Goal: Download file/media

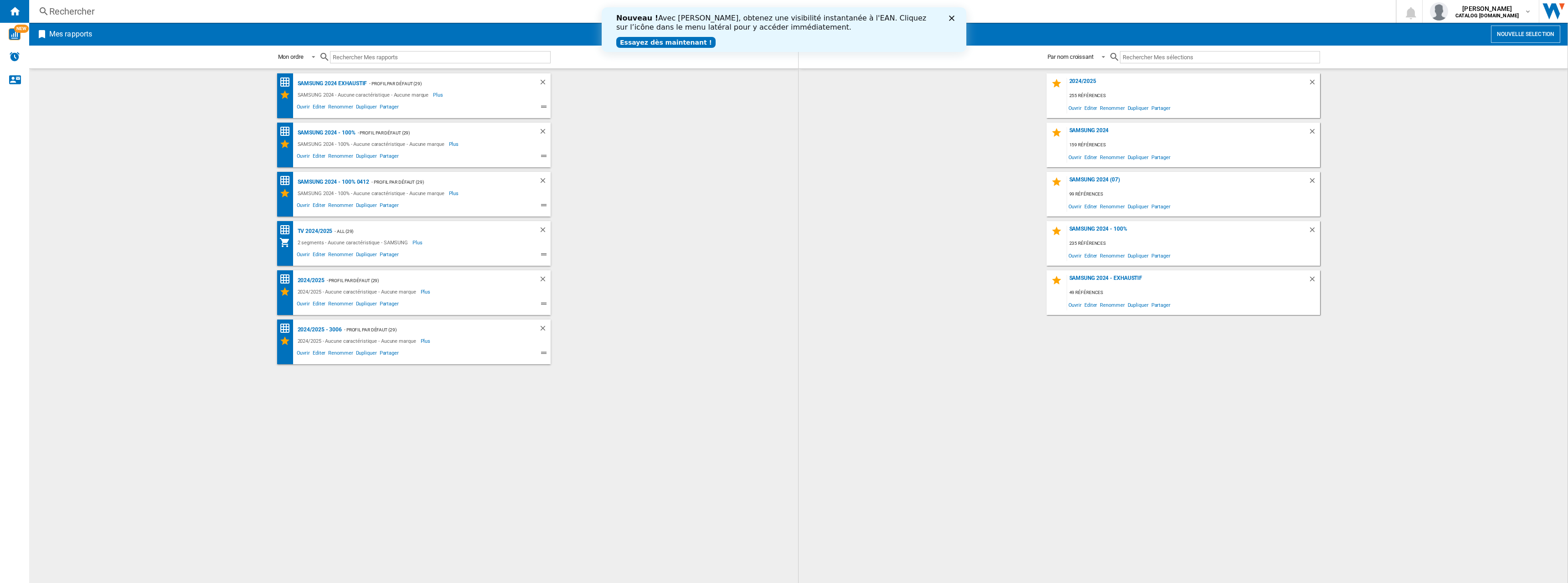
click at [902, 359] on div "2024/2025 255 références Ouvrir Editer Renommer Dupliquer Partager SAMSUNG 2024…" at bounding box center [1183, 326] width 750 height 506
click at [686, 42] on link "Essayez dès maintenant !" at bounding box center [665, 42] width 99 height 11
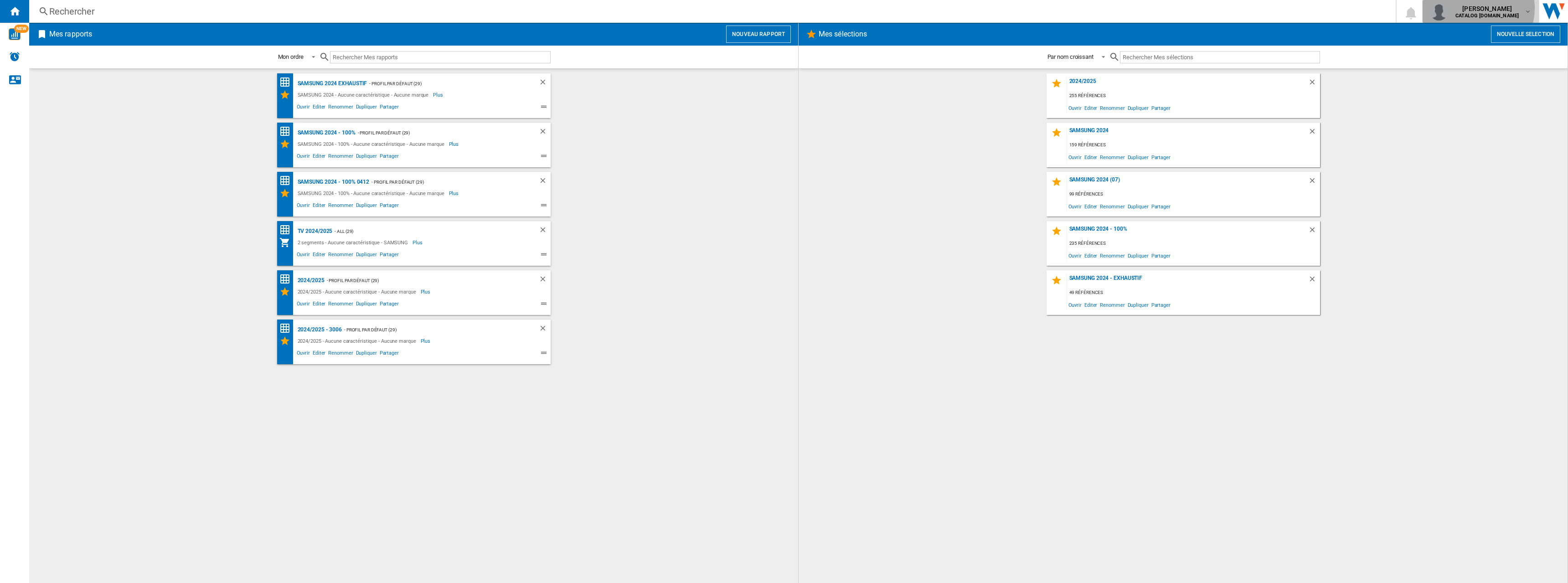
click at [1484, 8] on span "[PERSON_NAME]" at bounding box center [1487, 9] width 64 height 9
click at [1479, 54] on button "Mes paramètres" at bounding box center [1486, 54] width 116 height 18
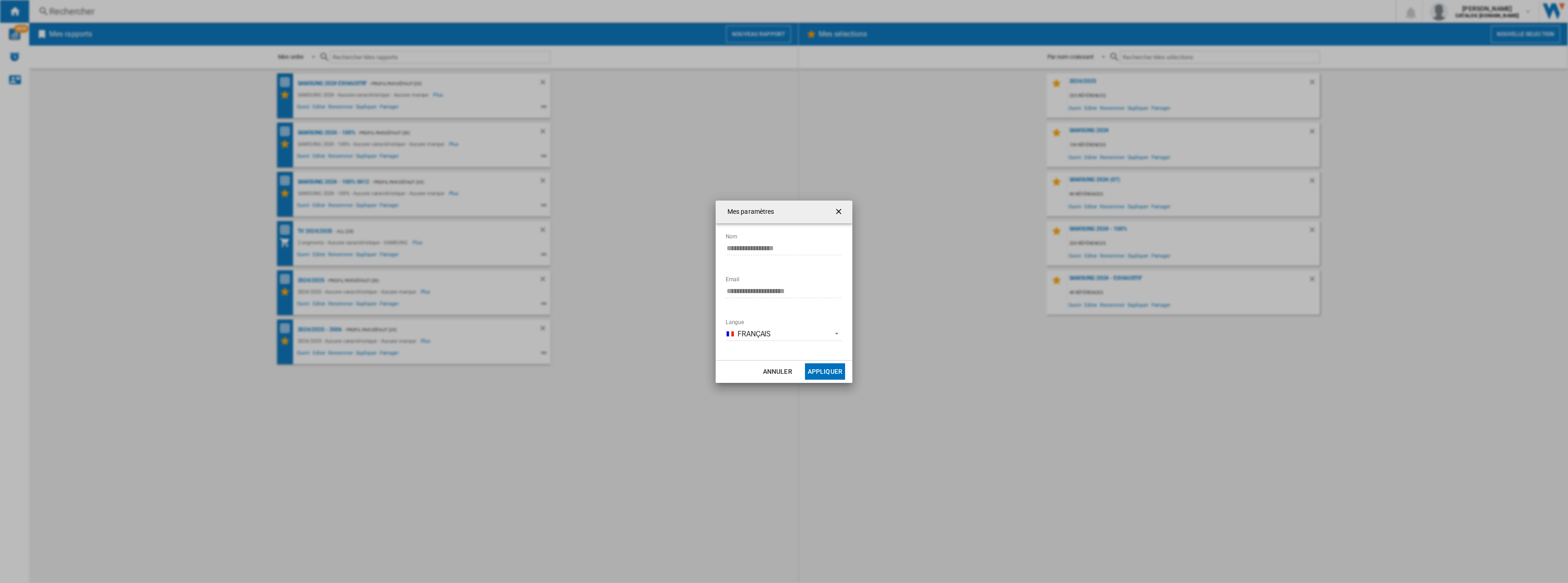
click at [828, 371] on button "Appliquer" at bounding box center [824, 371] width 40 height 17
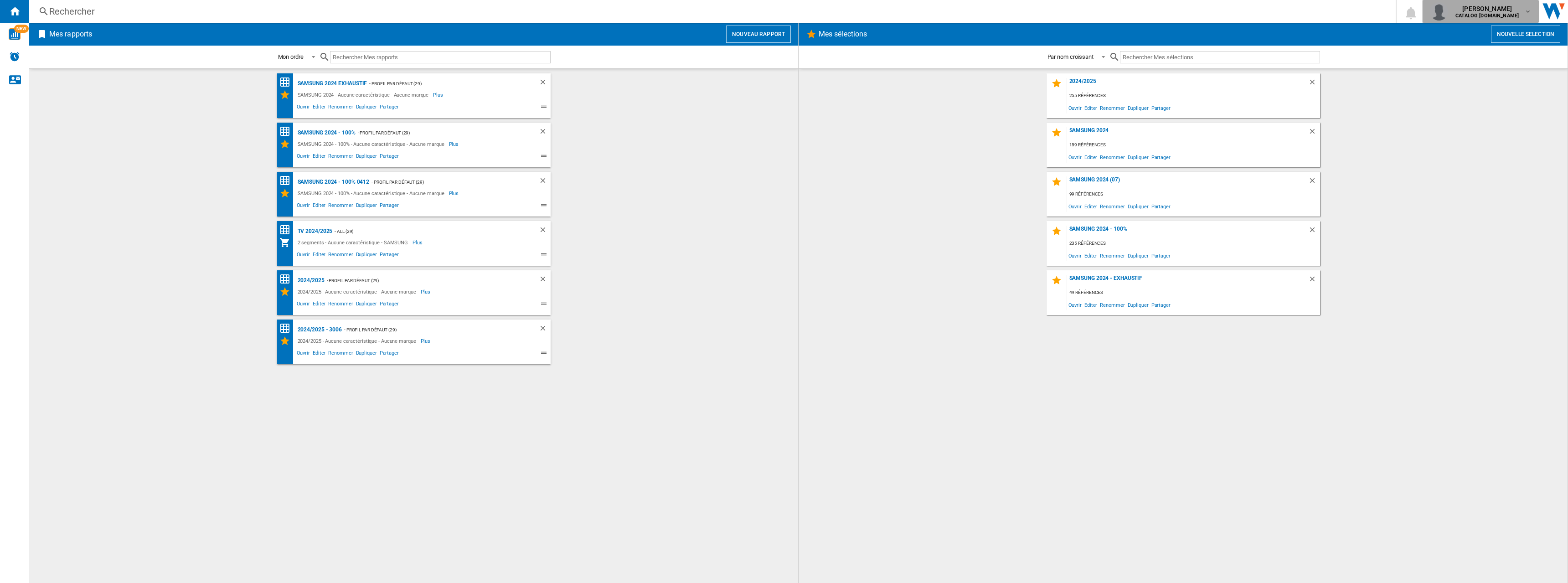
click at [1496, 15] on b "CATALOG [DOMAIN_NAME]" at bounding box center [1487, 16] width 64 height 6
click at [1481, 38] on button "CATALOG [DOMAIN_NAME]" at bounding box center [1486, 35] width 116 height 18
click at [1506, 12] on span "[PERSON_NAME]" at bounding box center [1487, 9] width 64 height 9
click at [1496, 50] on button "Mes paramètres" at bounding box center [1486, 54] width 116 height 18
click at [17, 75] on ng-md-icon "Nous contacter" at bounding box center [14, 79] width 11 height 11
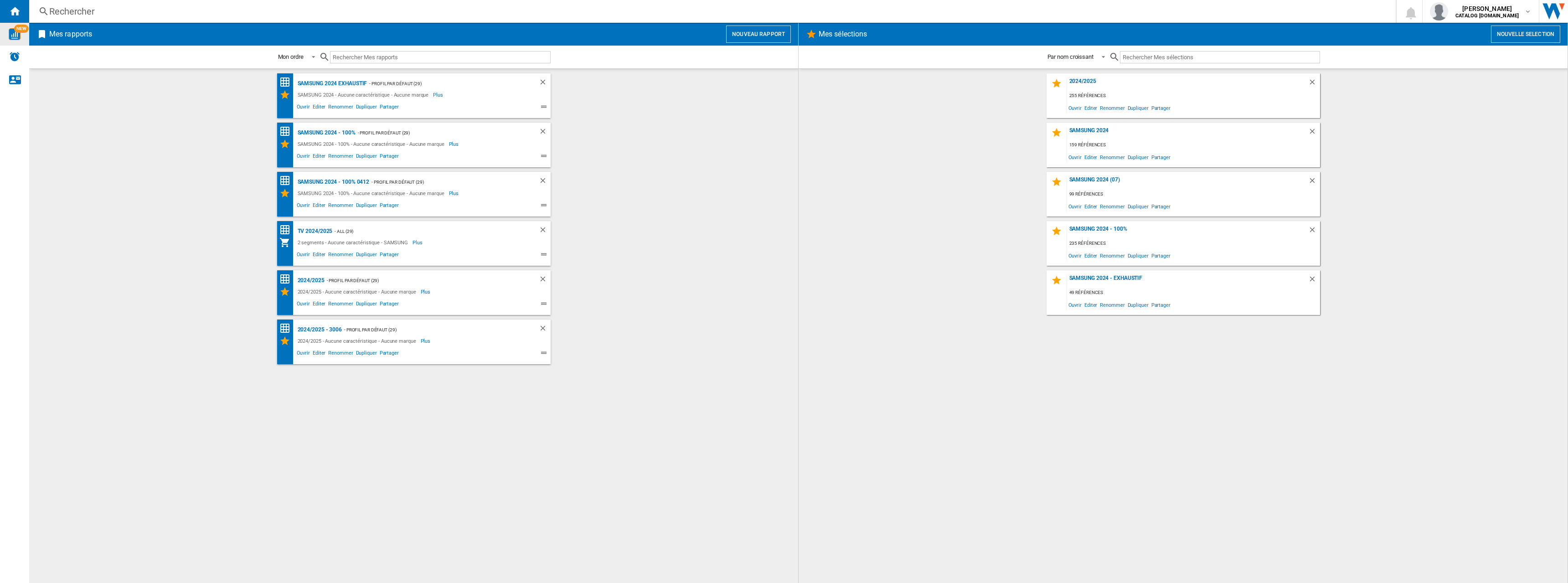
click at [13, 30] on img "WiseCard" at bounding box center [14, 34] width 12 height 12
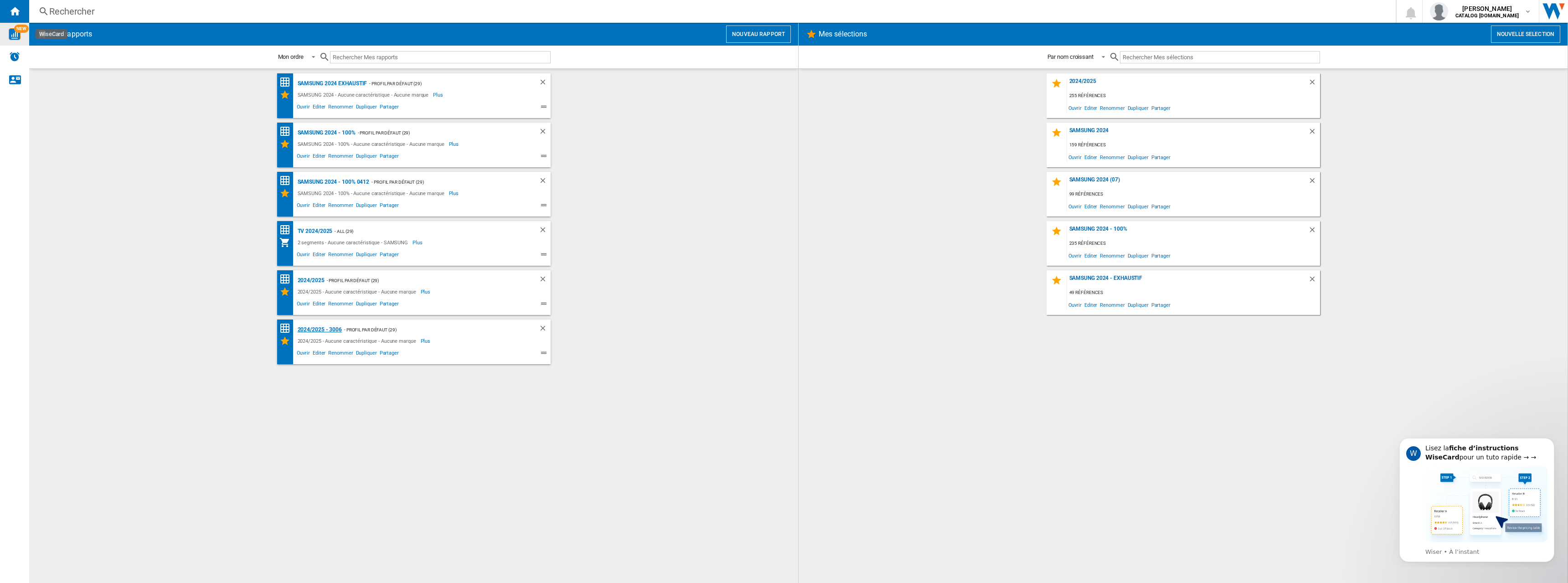
click at [327, 330] on div "2024/2025 - 3006" at bounding box center [319, 330] width 46 height 12
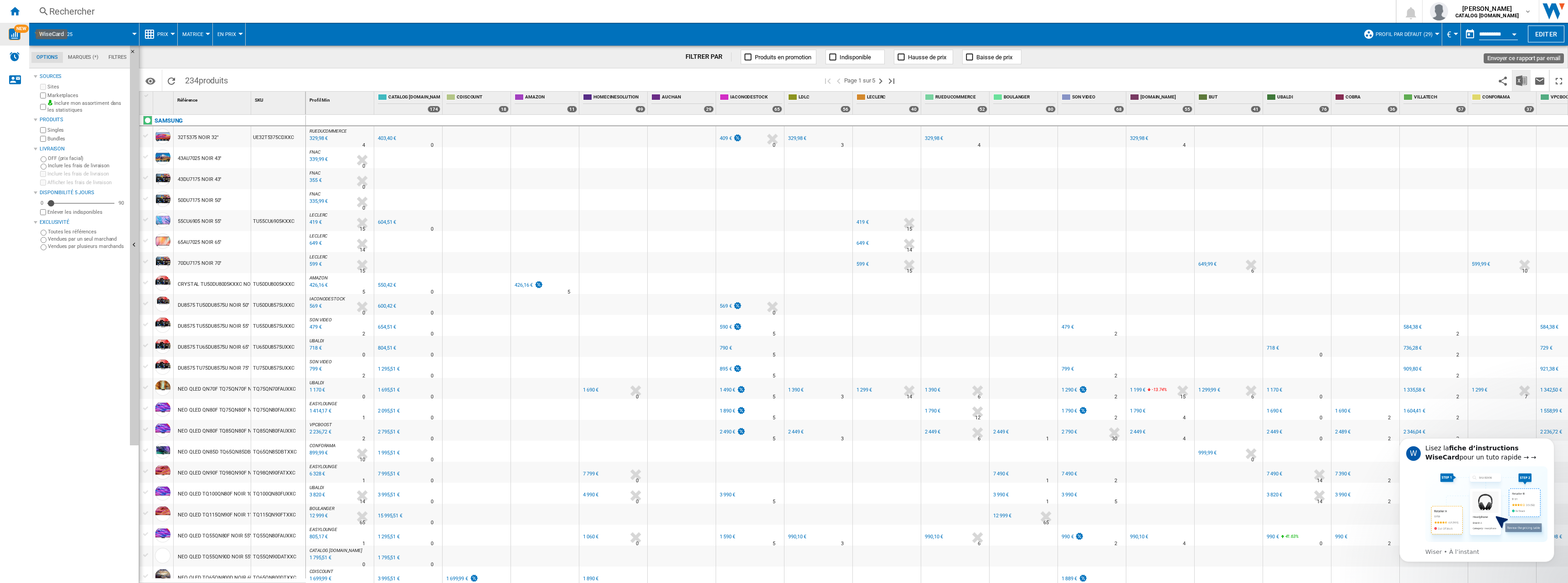
click at [1518, 80] on img "Télécharger au format Excel" at bounding box center [1521, 80] width 11 height 11
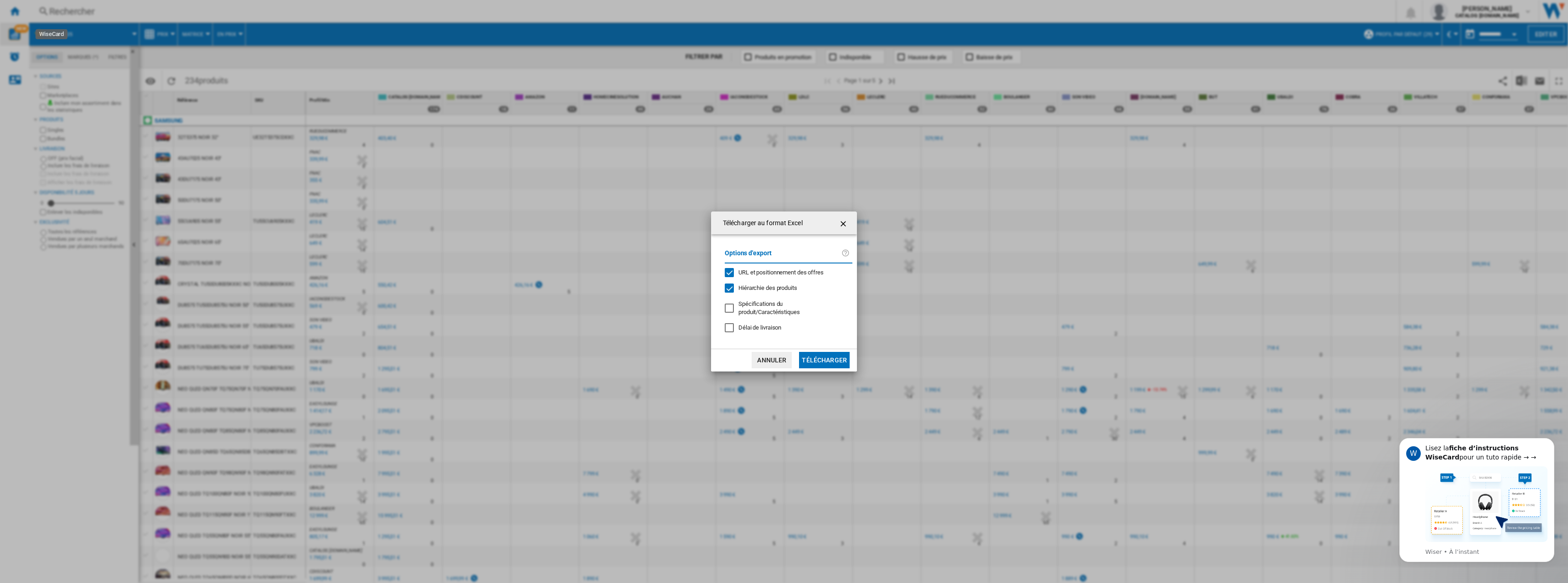
click at [842, 354] on button "Télécharger" at bounding box center [824, 360] width 51 height 17
